Goal: Transaction & Acquisition: Purchase product/service

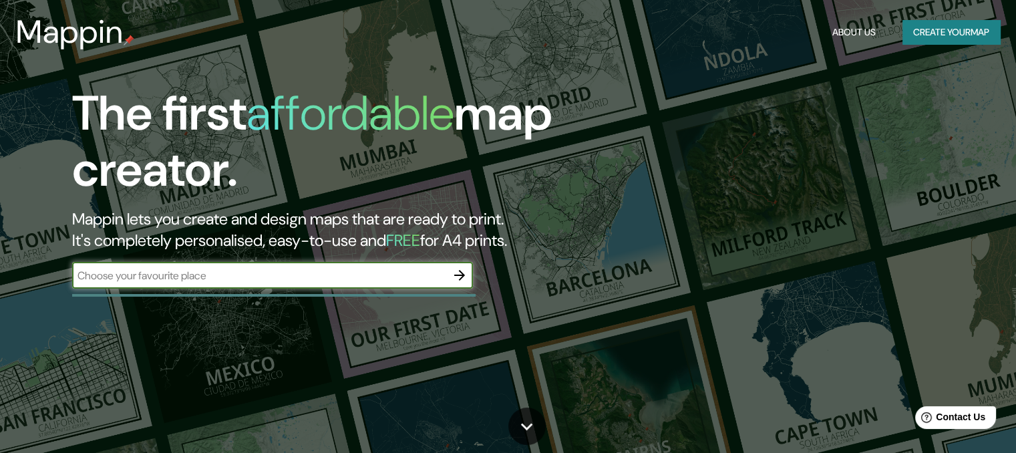
click at [380, 281] on input "text" at bounding box center [259, 275] width 374 height 15
click at [968, 20] on button "Create your map" at bounding box center [951, 32] width 98 height 25
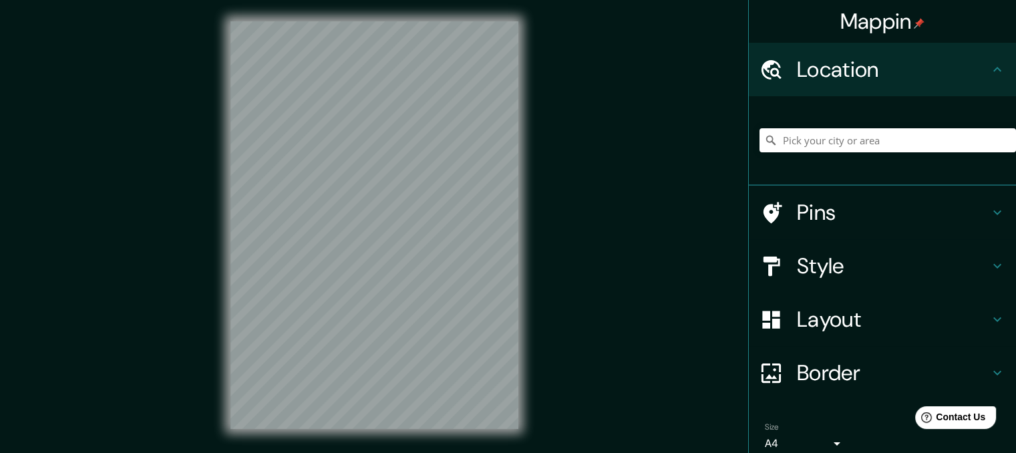
click at [958, 29] on div "Mappin" at bounding box center [882, 21] width 267 height 43
click at [816, 143] on input "Pick your city or area" at bounding box center [887, 140] width 256 height 24
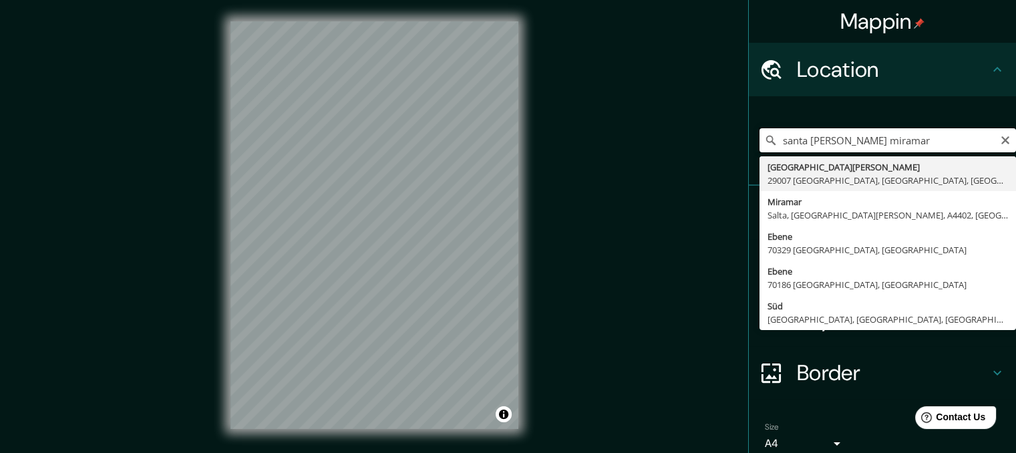
drag, startPoint x: 873, startPoint y: 142, endPoint x: 823, endPoint y: 146, distance: 50.3
click at [823, 146] on input "santa [PERSON_NAME] miramar" at bounding box center [887, 140] width 256 height 24
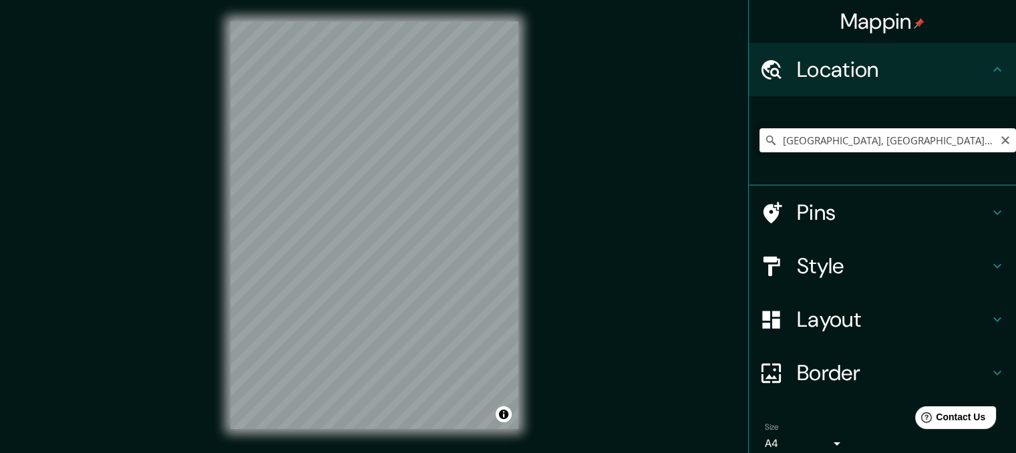
click at [830, 137] on input "[GEOGRAPHIC_DATA], [GEOGRAPHIC_DATA][US_STATE], [GEOGRAPHIC_DATA] 8240000, [GEO…" at bounding box center [887, 140] width 256 height 24
drag, startPoint x: 812, startPoint y: 140, endPoint x: 1019, endPoint y: 134, distance: 206.4
click at [1015, 134] on html "Mappin Location [GEOGRAPHIC_DATA], [GEOGRAPHIC_DATA][US_STATE], [GEOGRAPHIC_DAT…" at bounding box center [508, 226] width 1016 height 453
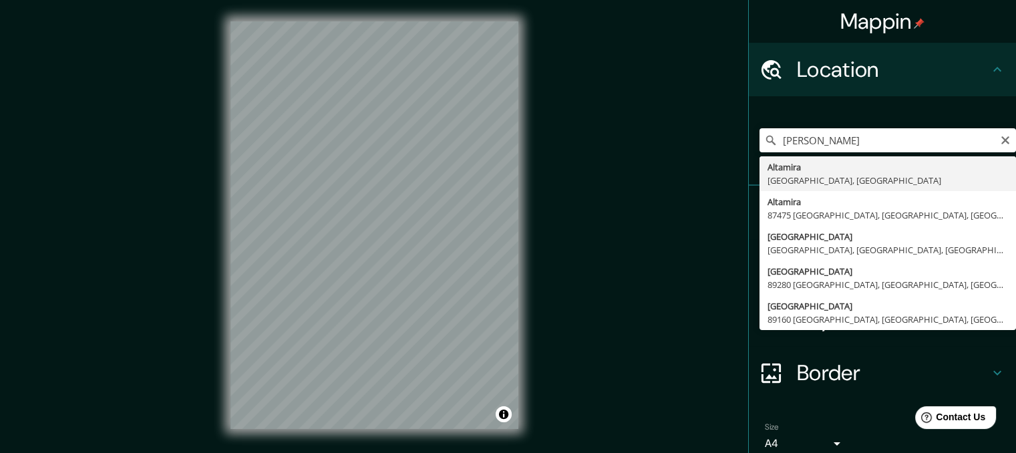
type input "[GEOGRAPHIC_DATA], [GEOGRAPHIC_DATA], [GEOGRAPHIC_DATA]"
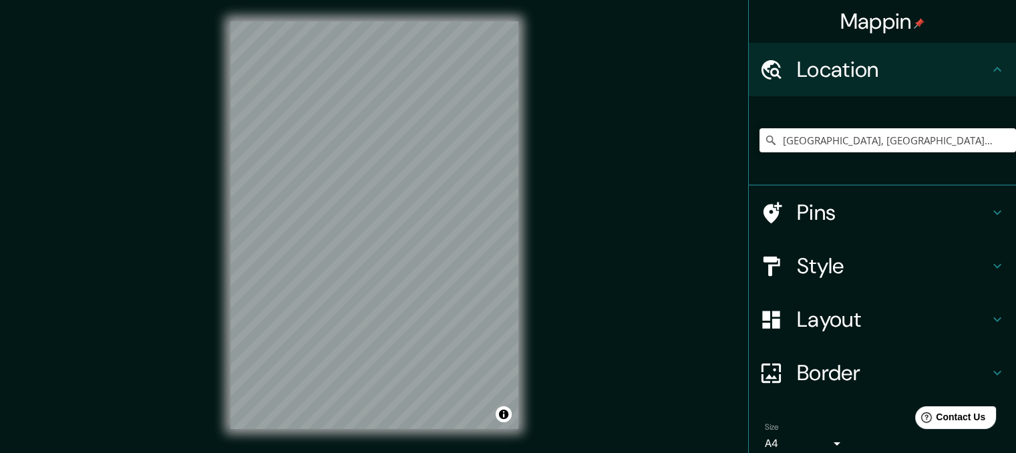
scroll to position [19, 0]
